Goal: Task Accomplishment & Management: Manage account settings

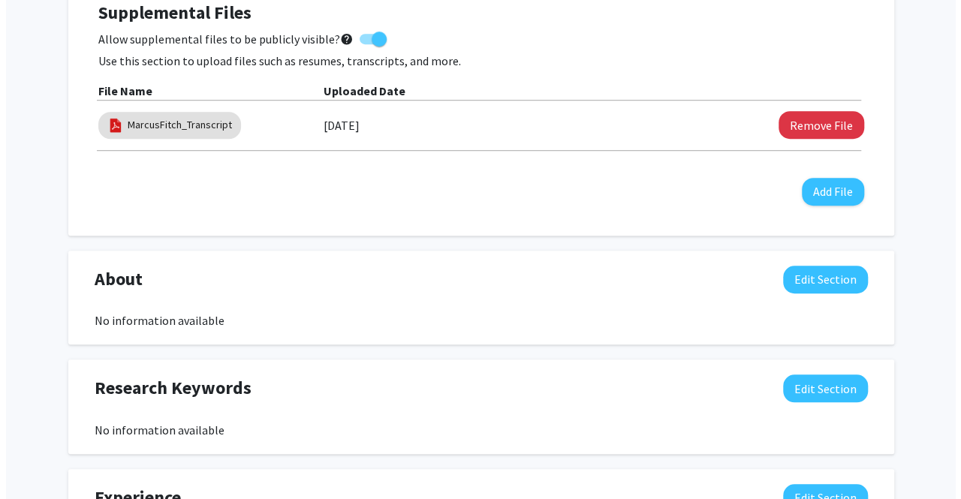
scroll to position [455, 0]
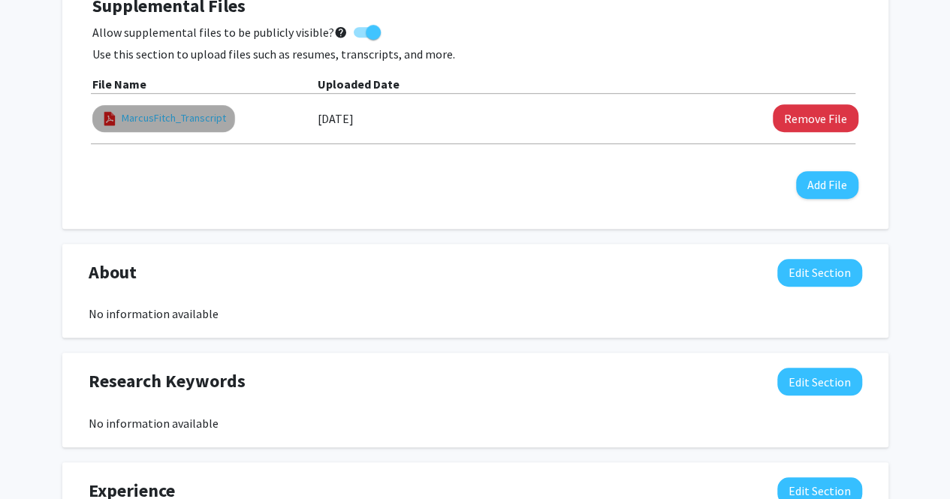
click at [155, 116] on link "MarcusFitch_Transcript" at bounding box center [174, 118] width 104 height 16
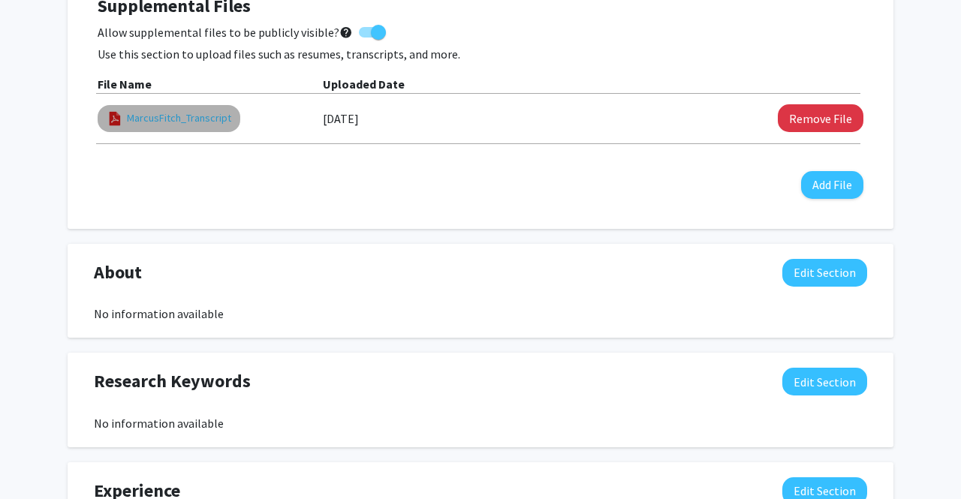
select select "custom"
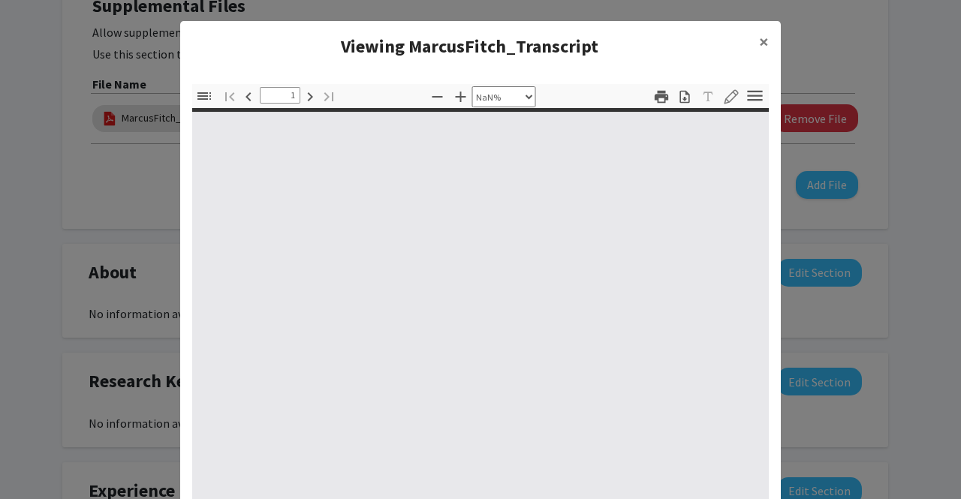
type input "0"
select select "custom"
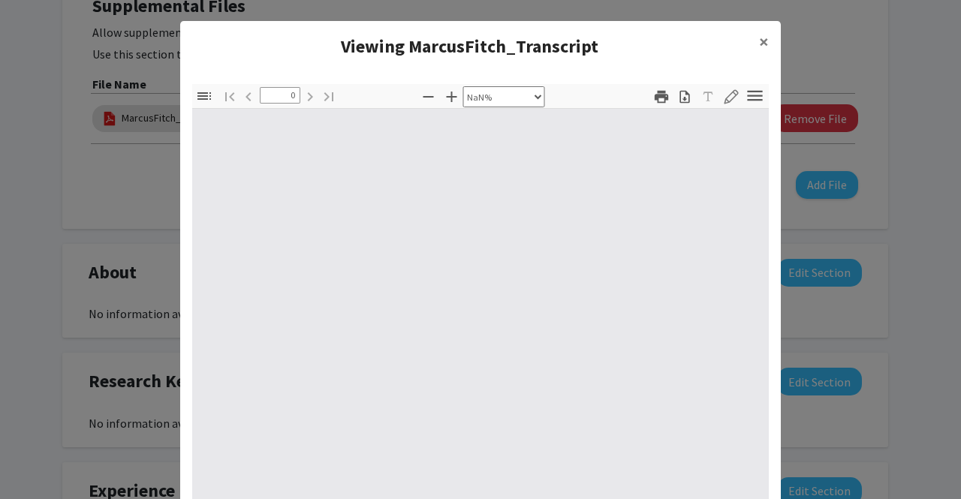
type input "1"
select select "auto"
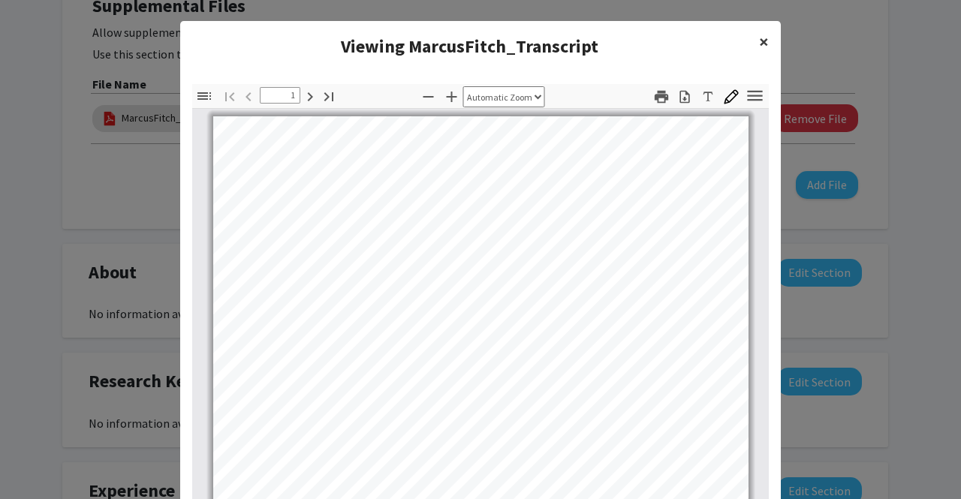
click at [762, 38] on span "×" at bounding box center [764, 41] width 10 height 23
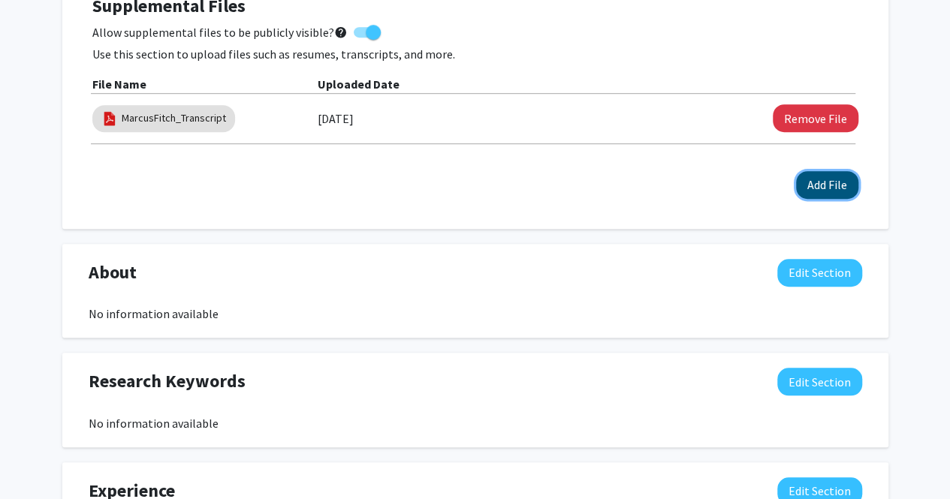
click at [831, 187] on button "Add File" at bounding box center [827, 185] width 62 height 28
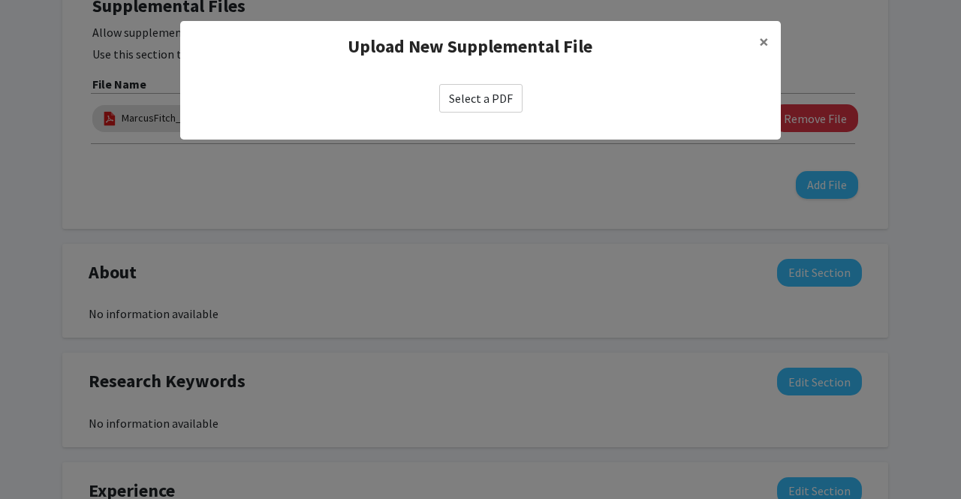
click at [482, 92] on label "Select a PDF" at bounding box center [480, 98] width 83 height 29
click at [0, 0] on input "Select a PDF" at bounding box center [0, 0] width 0 height 0
select select "custom"
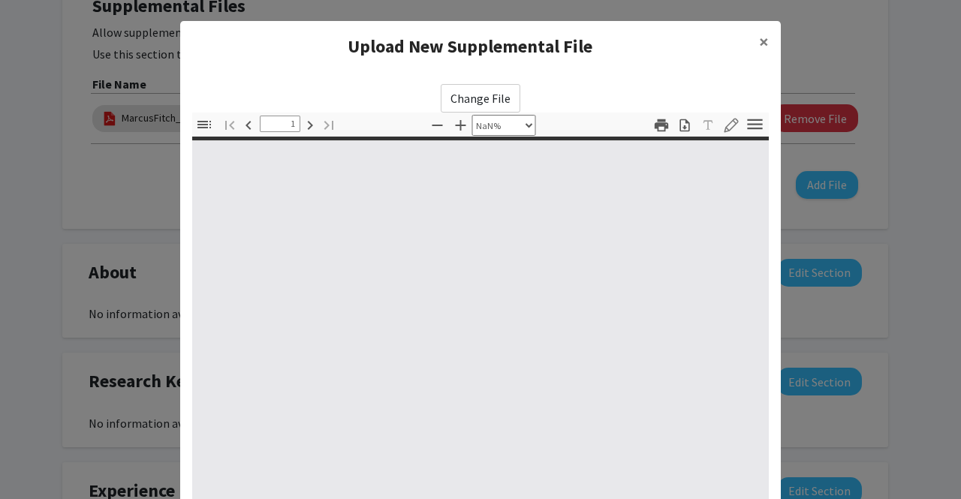
type input "0"
select select "custom"
type input "1"
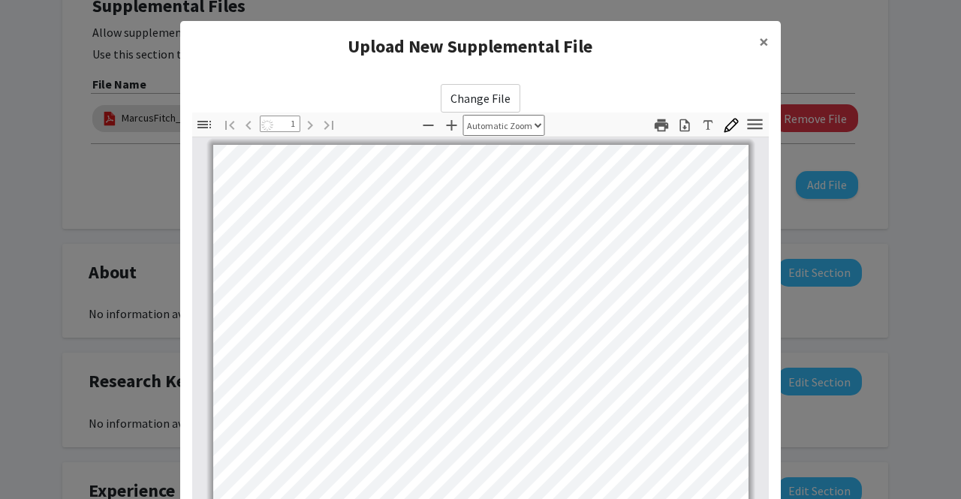
select select "auto"
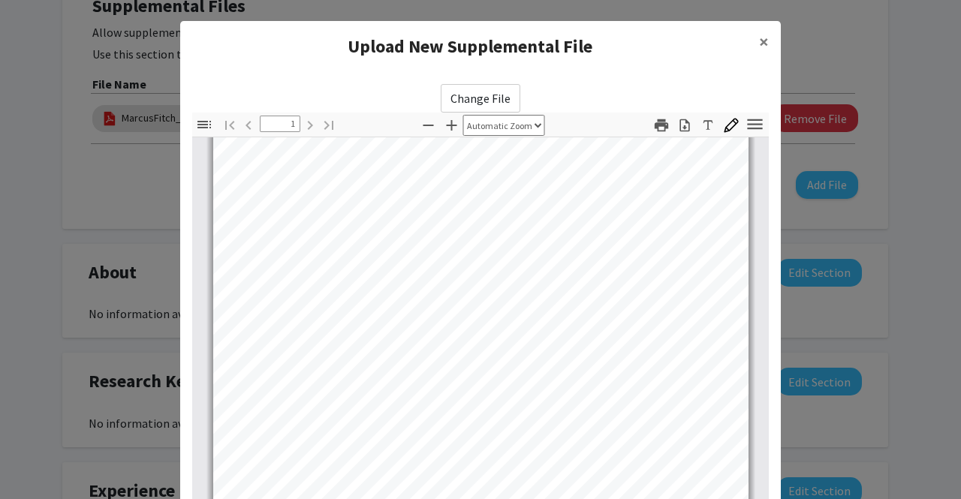
scroll to position [211, 0]
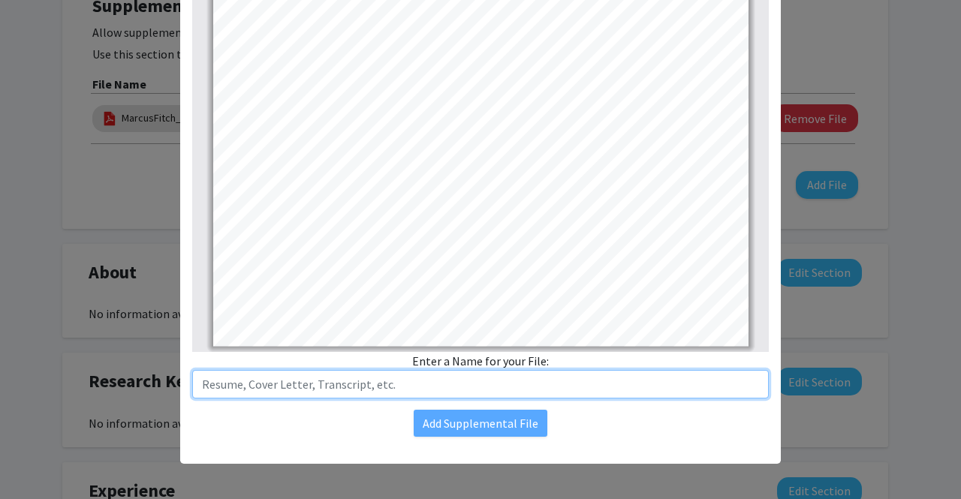
click at [367, 385] on input "text" at bounding box center [480, 384] width 577 height 29
type input "MarcusFitch_Resume_2025"
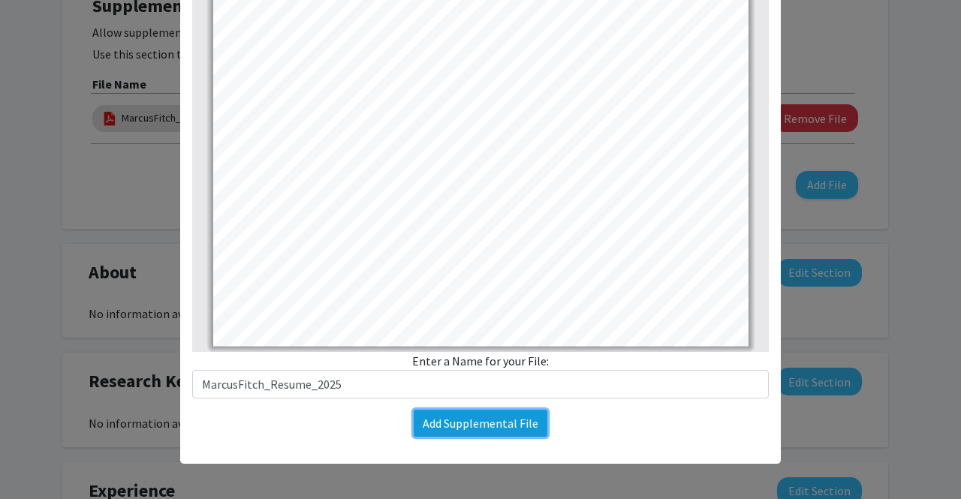
click at [448, 418] on button "Add Supplemental File" at bounding box center [481, 423] width 134 height 27
click at [447, 422] on button "Add Supplemental File" at bounding box center [481, 423] width 134 height 27
click at [450, 421] on button "Add Supplemental File" at bounding box center [481, 423] width 134 height 27
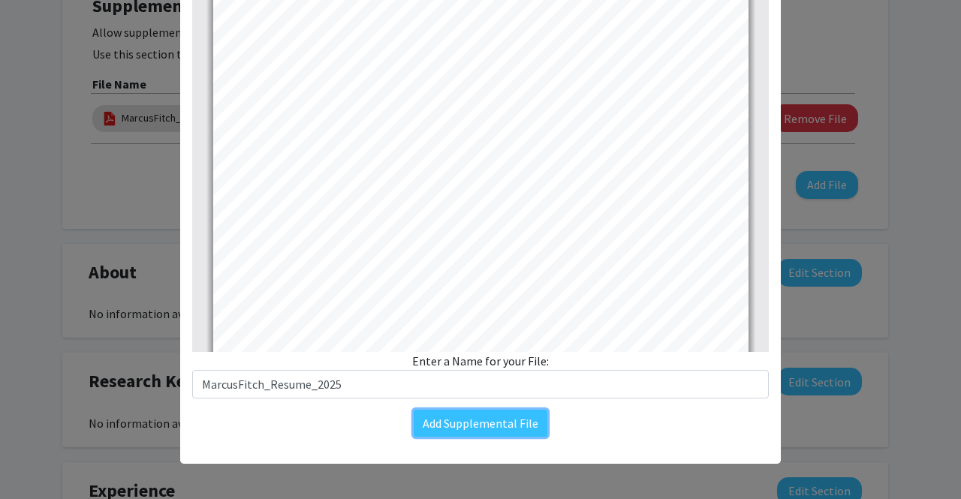
scroll to position [0, 0]
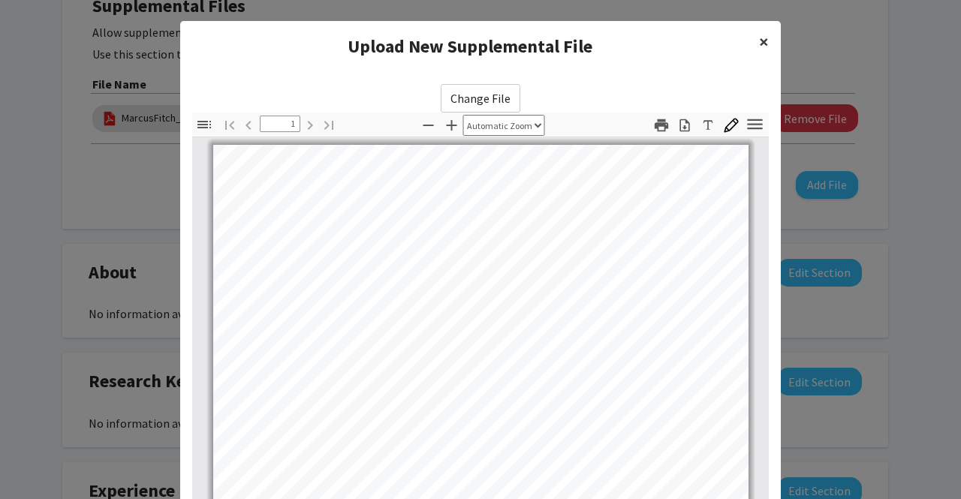
click at [759, 40] on span "×" at bounding box center [764, 41] width 10 height 23
click at [760, 39] on span "×" at bounding box center [764, 41] width 10 height 23
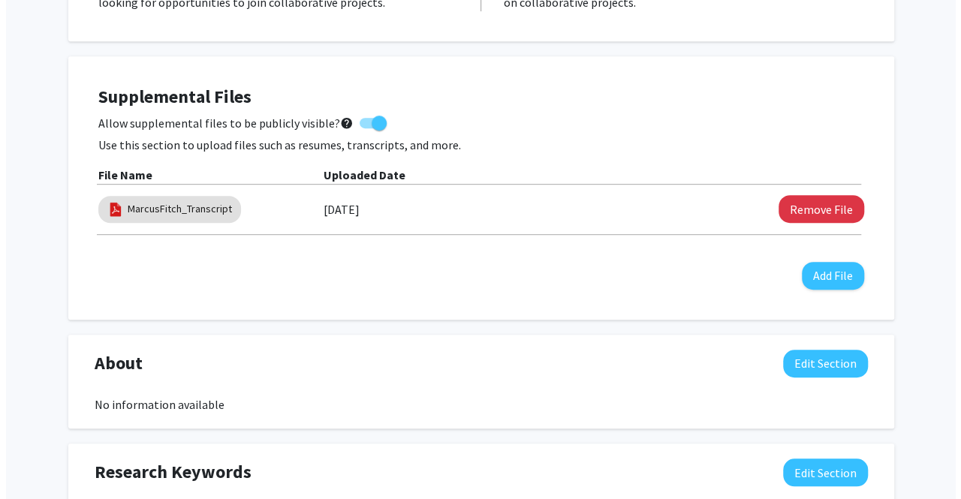
scroll to position [365, 0]
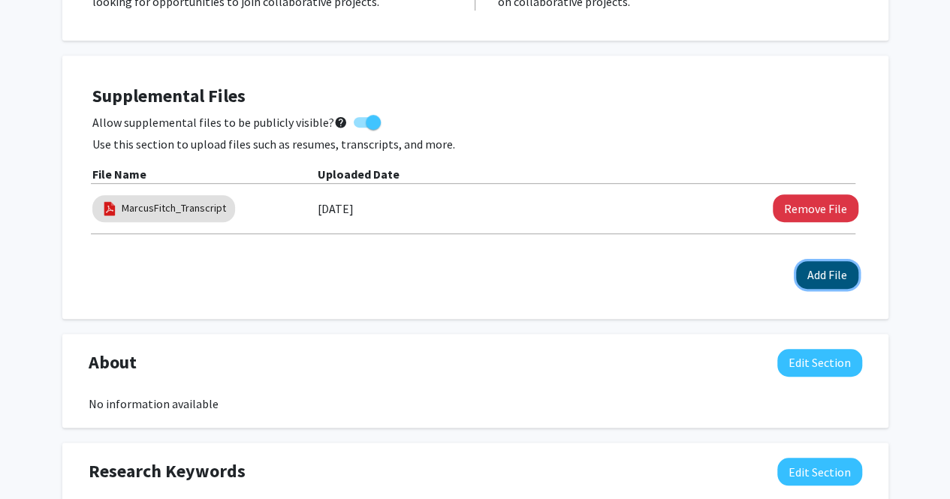
click at [822, 282] on button "Add File" at bounding box center [827, 275] width 62 height 28
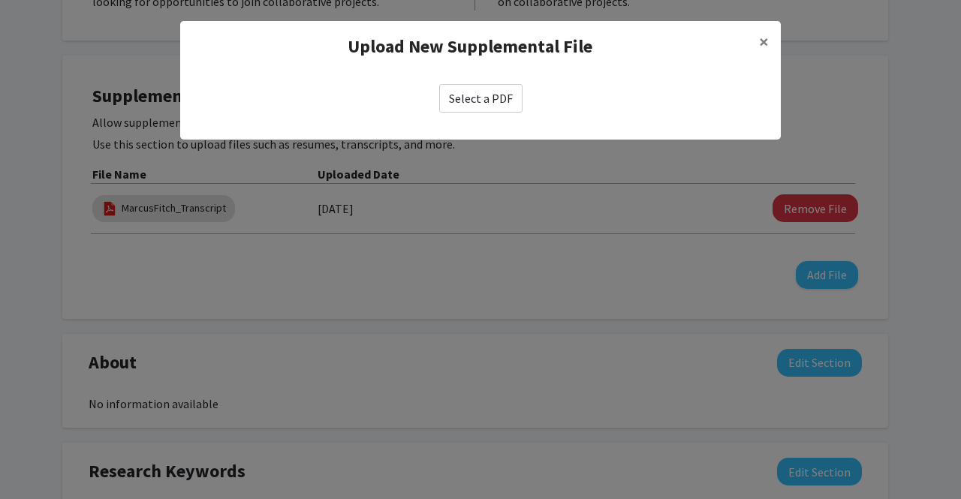
click at [497, 97] on label "Select a PDF" at bounding box center [480, 98] width 83 height 29
click at [0, 0] on input "Select a PDF" at bounding box center [0, 0] width 0 height 0
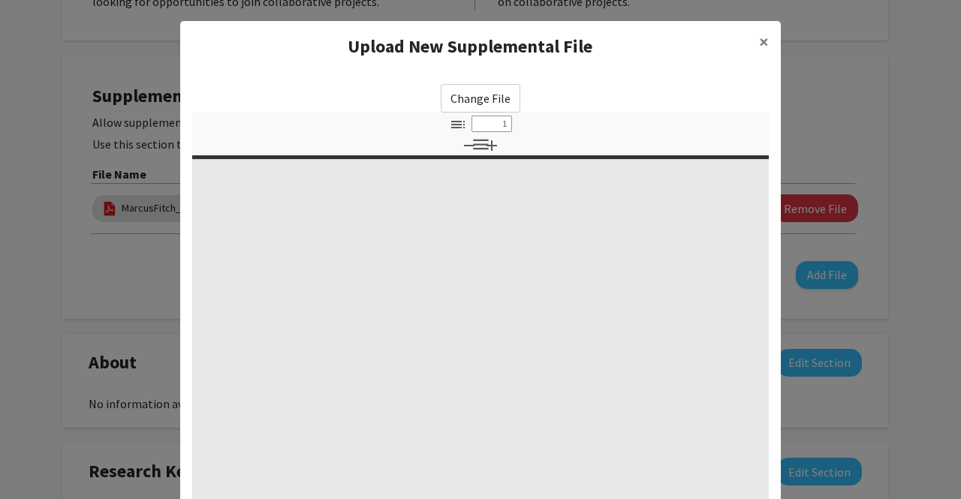
select select "custom"
type input "0"
select select "custom"
type input "1"
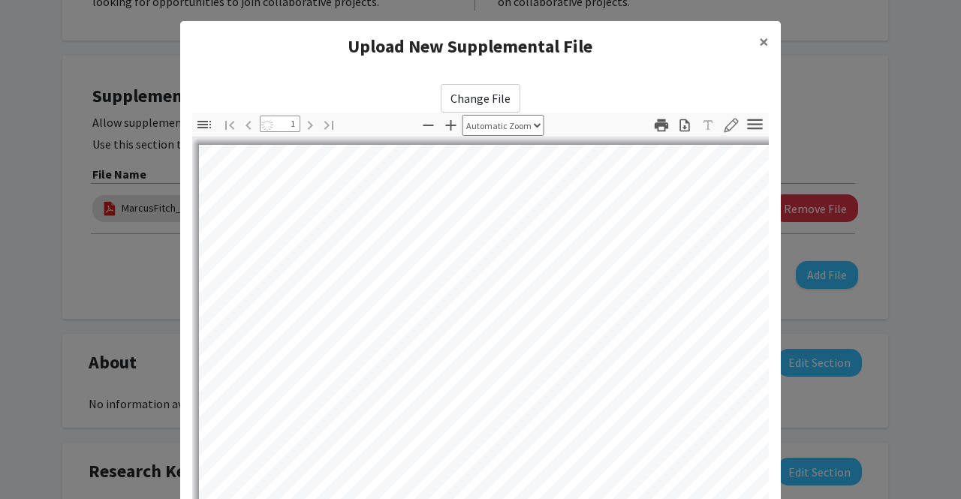
select select "auto"
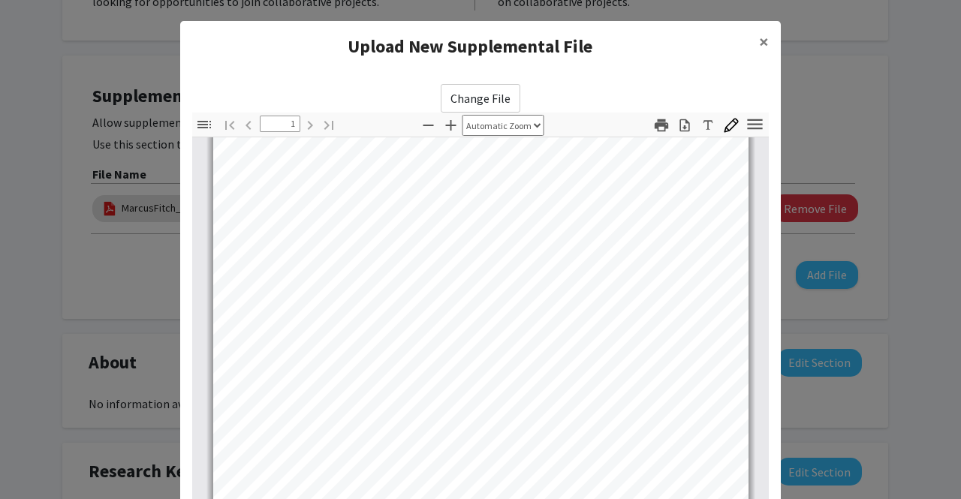
scroll to position [211, 0]
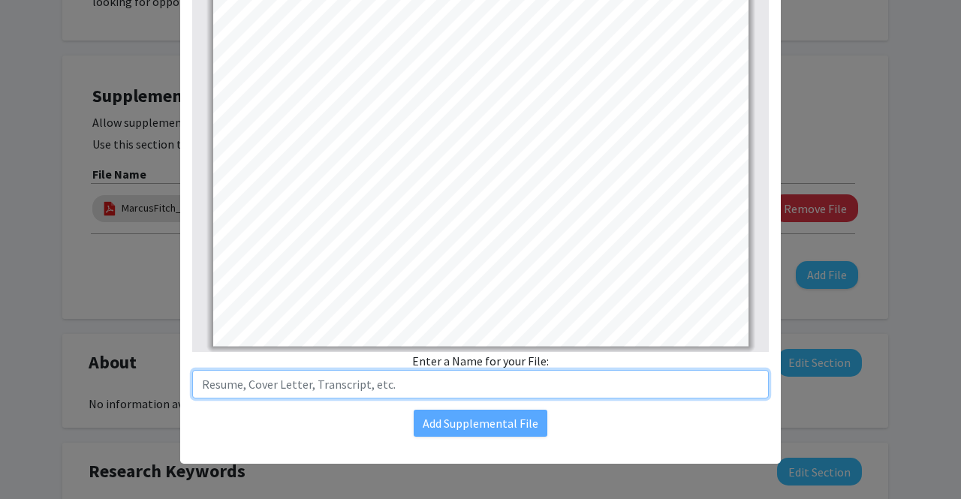
click at [416, 377] on input "text" at bounding box center [480, 384] width 577 height 29
type input "MarcusFitch_Resume"
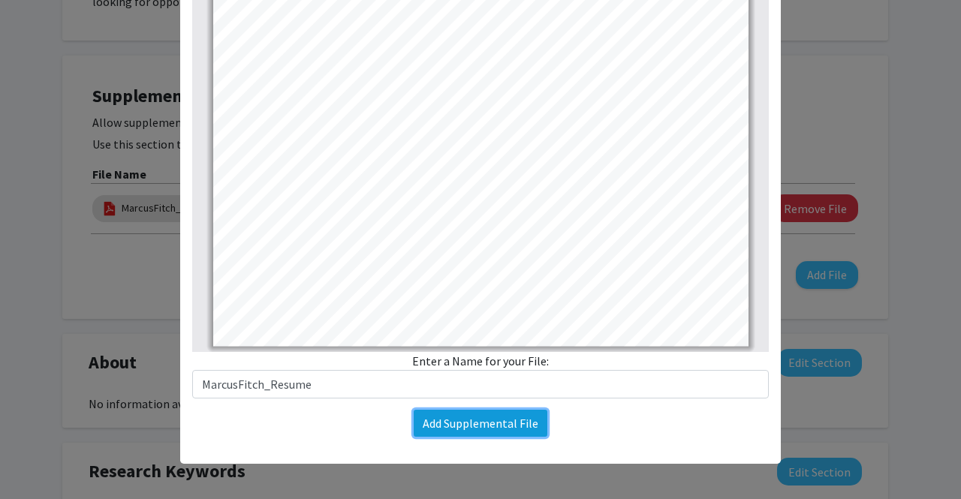
click at [433, 421] on button "Add Supplemental File" at bounding box center [481, 423] width 134 height 27
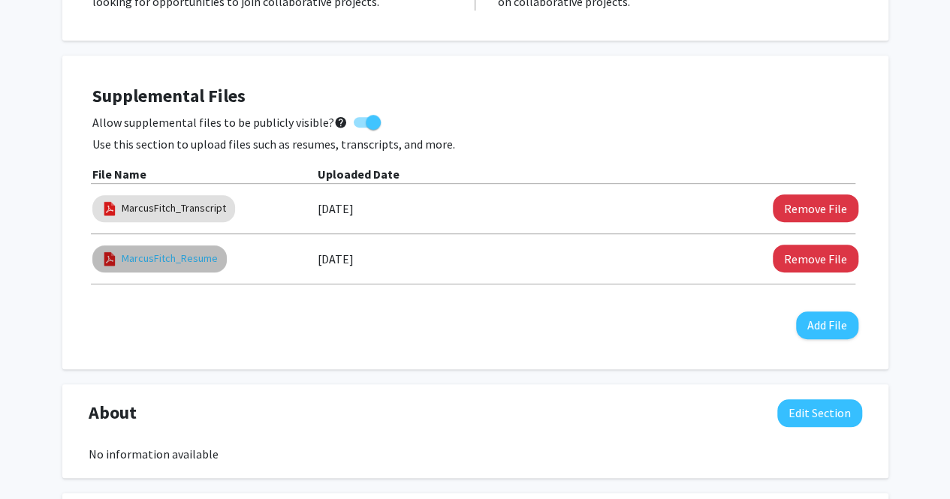
click at [171, 262] on link "MarcusFitch_Resume" at bounding box center [170, 259] width 96 height 16
select select "custom"
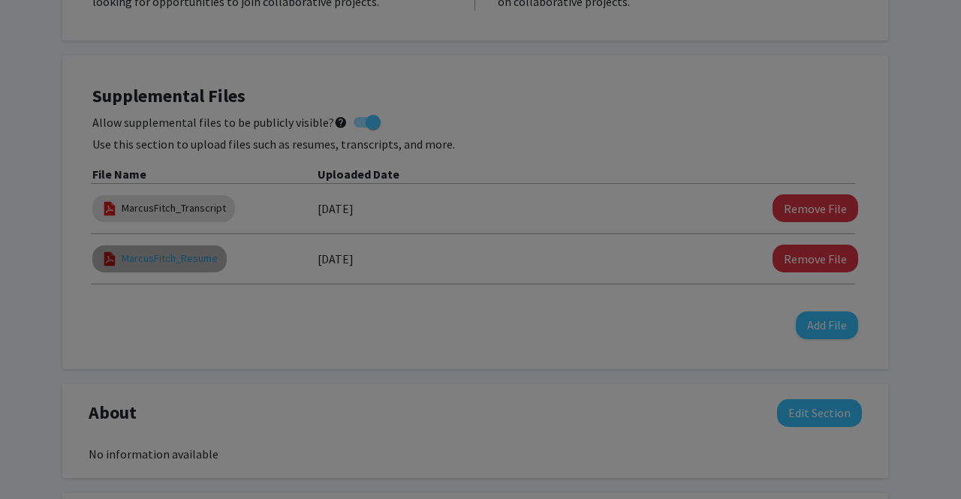
type input "0"
select select "custom"
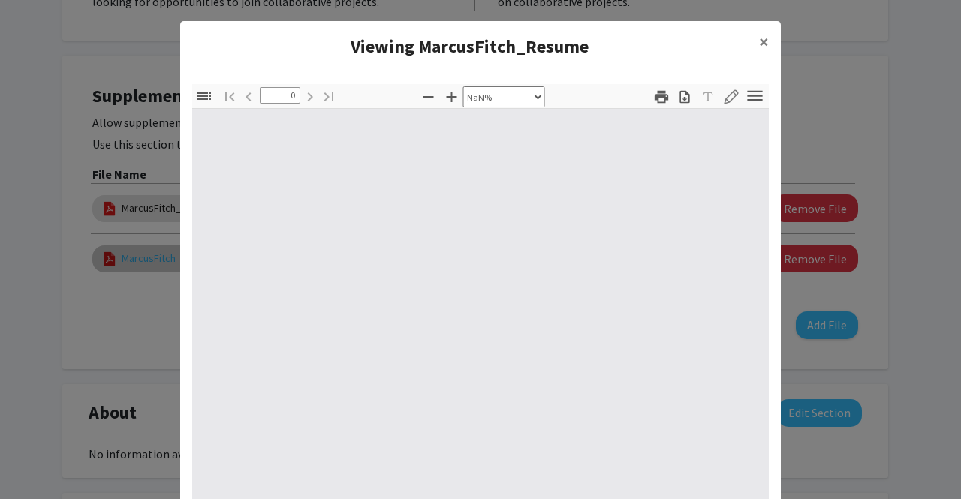
type input "1"
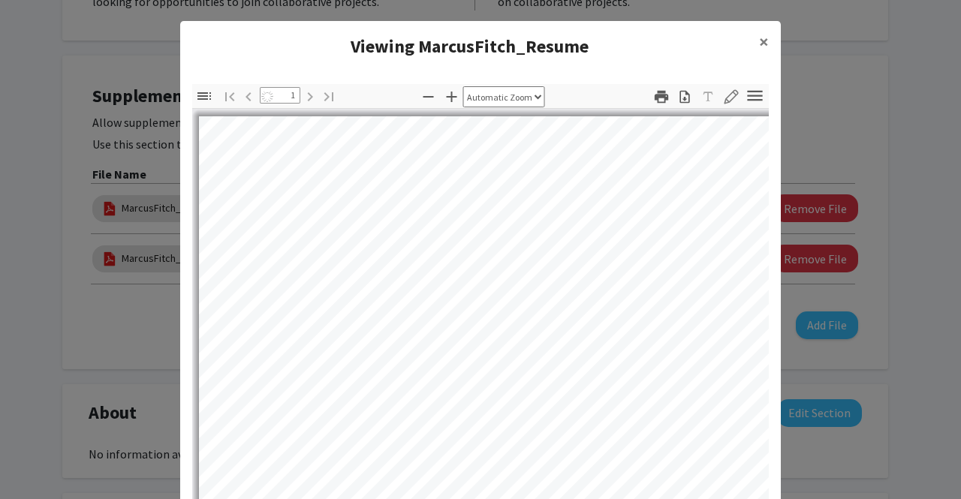
select select "auto"
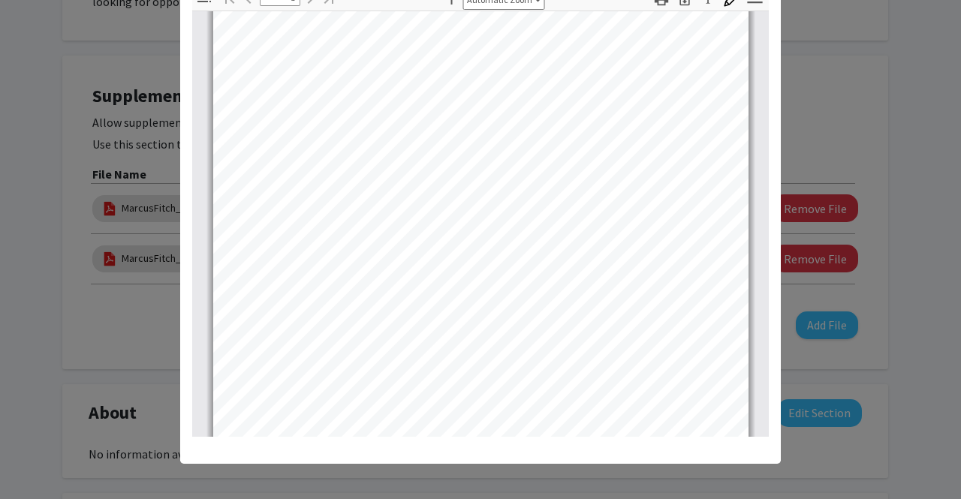
scroll to position [0, 0]
click at [104, 269] on modal-container "Viewing MarcusFitch_Resume × Thumbnails Document Outline Attachments Layers Cur…" at bounding box center [480, 249] width 961 height 499
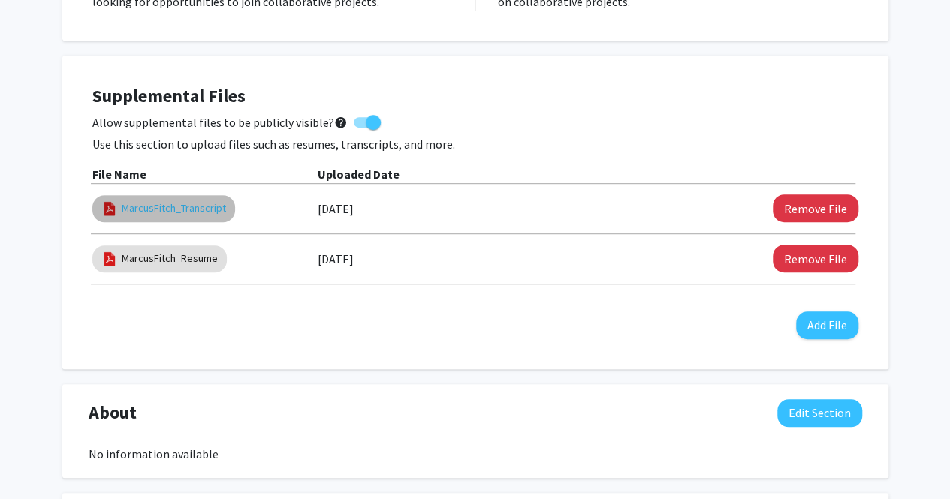
click at [157, 210] on link "MarcusFitch_Transcript" at bounding box center [174, 209] width 104 height 16
select select "custom"
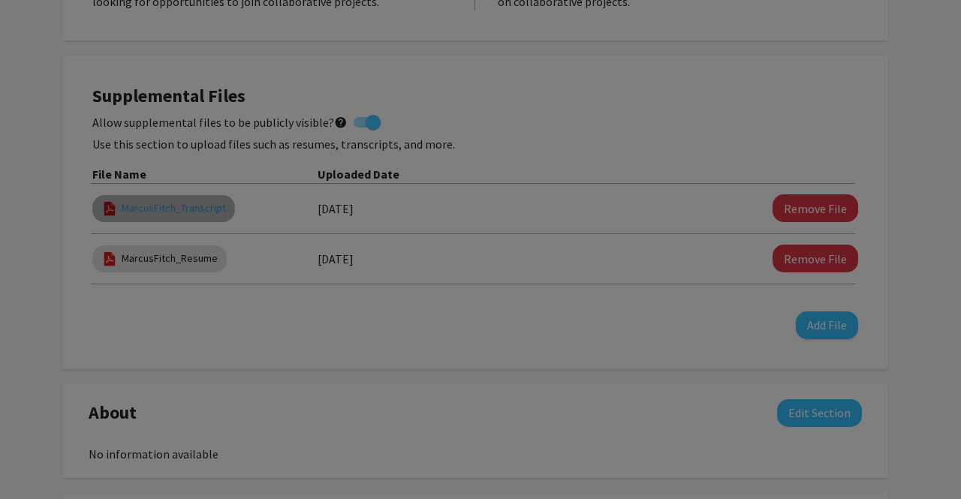
type input "0"
select select "custom"
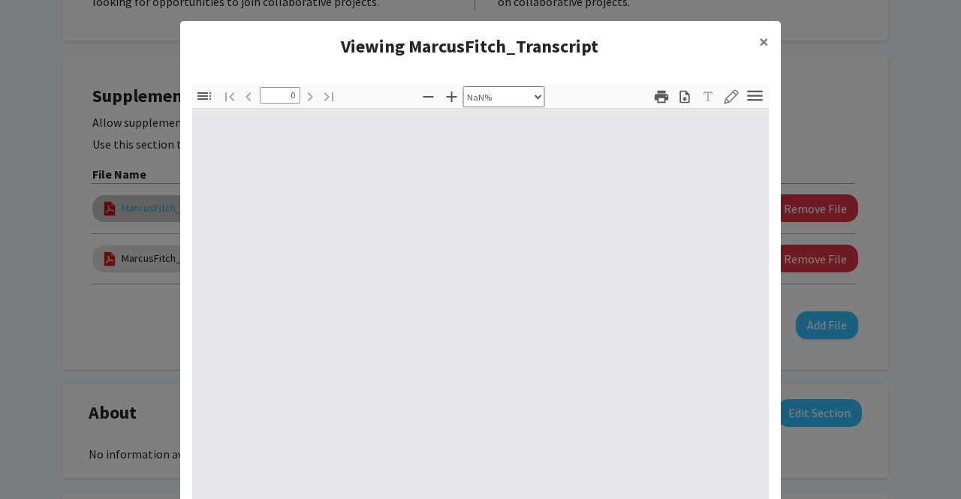
type input "1"
select select "auto"
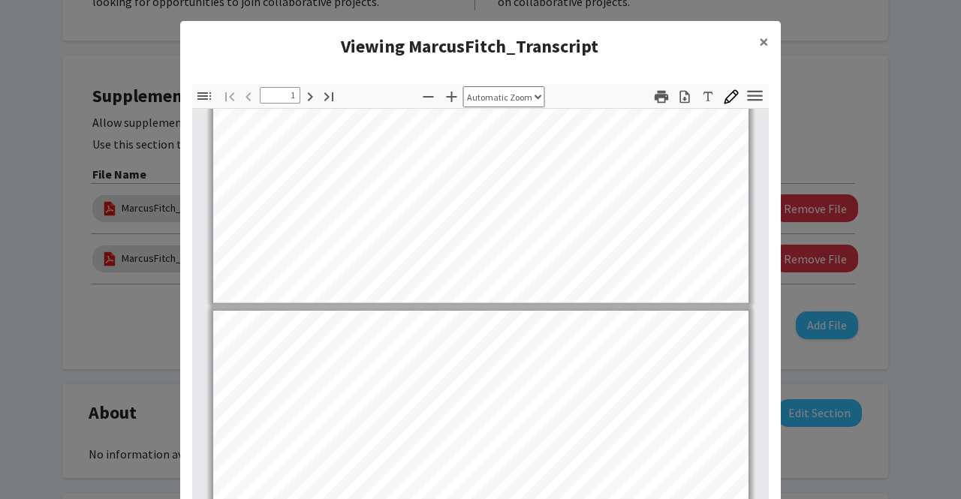
type input "2"
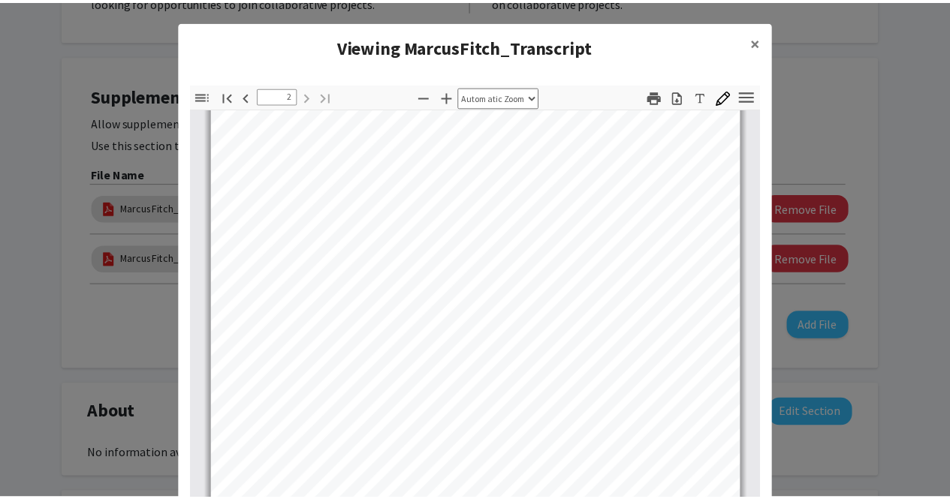
scroll to position [981, 0]
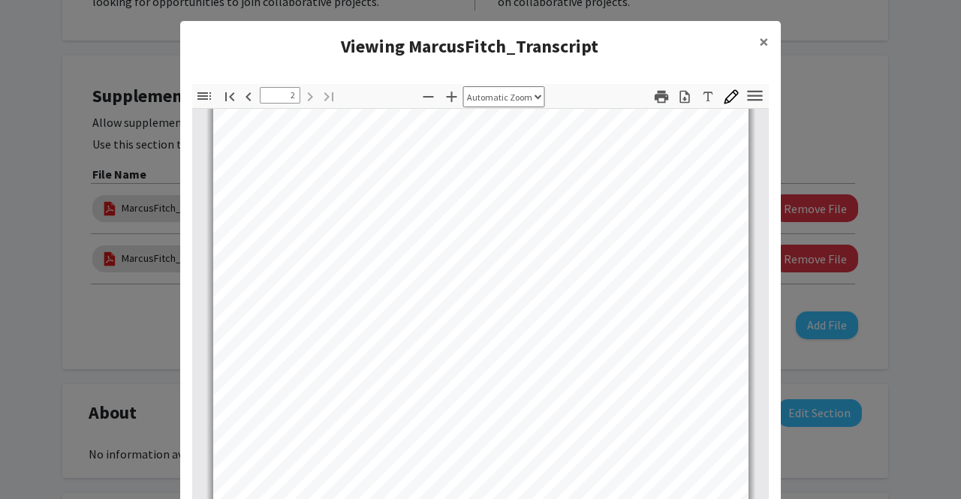
click at [52, 363] on modal-container "Viewing MarcusFitch_Transcript × Thumbnails Document Outline Attachments Layers…" at bounding box center [480, 249] width 961 height 499
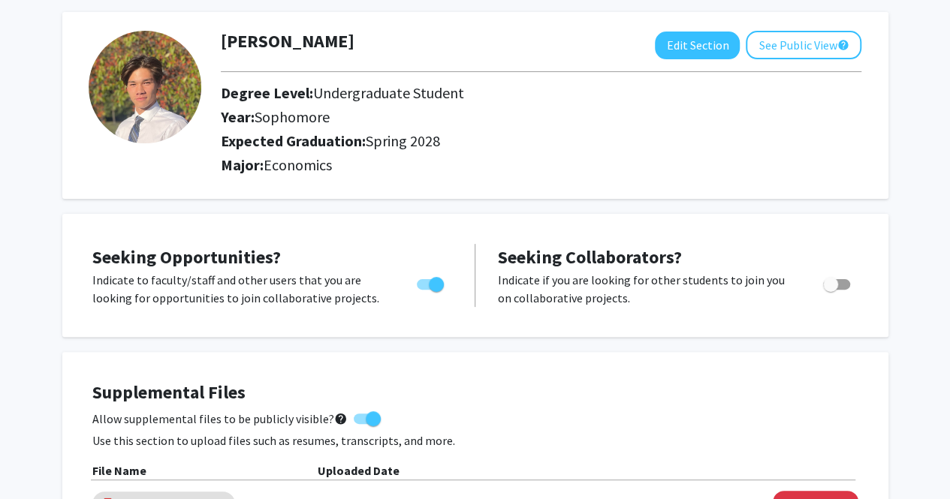
scroll to position [67, 0]
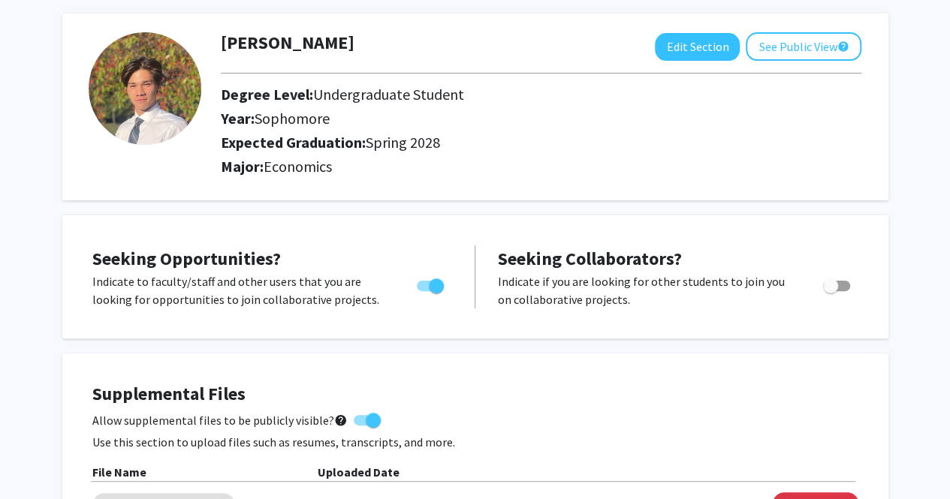
click at [134, 62] on img at bounding box center [145, 88] width 113 height 113
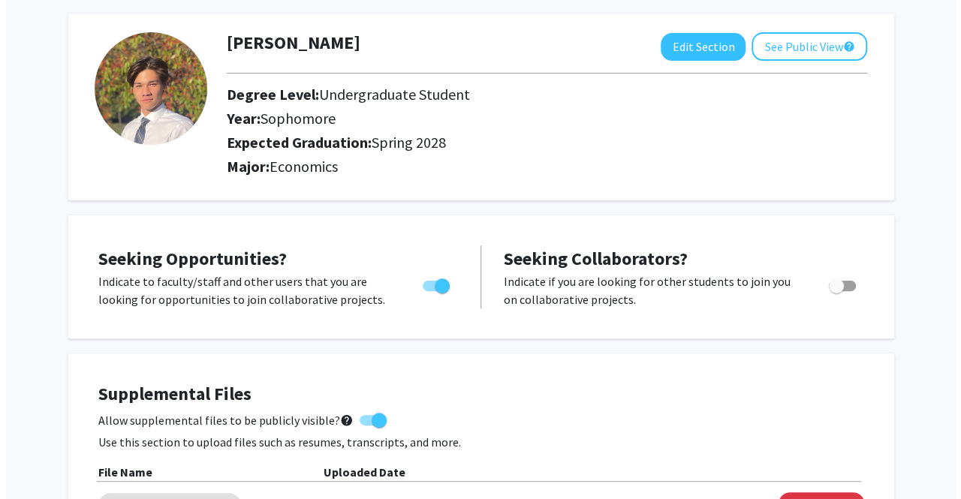
scroll to position [0, 0]
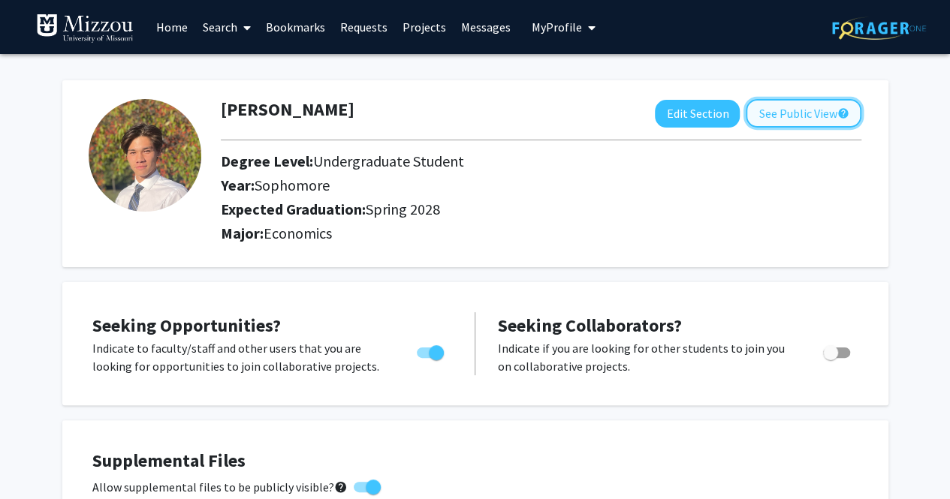
click at [807, 110] on button "See Public View help" at bounding box center [804, 113] width 116 height 29
